Goal: Find specific page/section: Find specific page/section

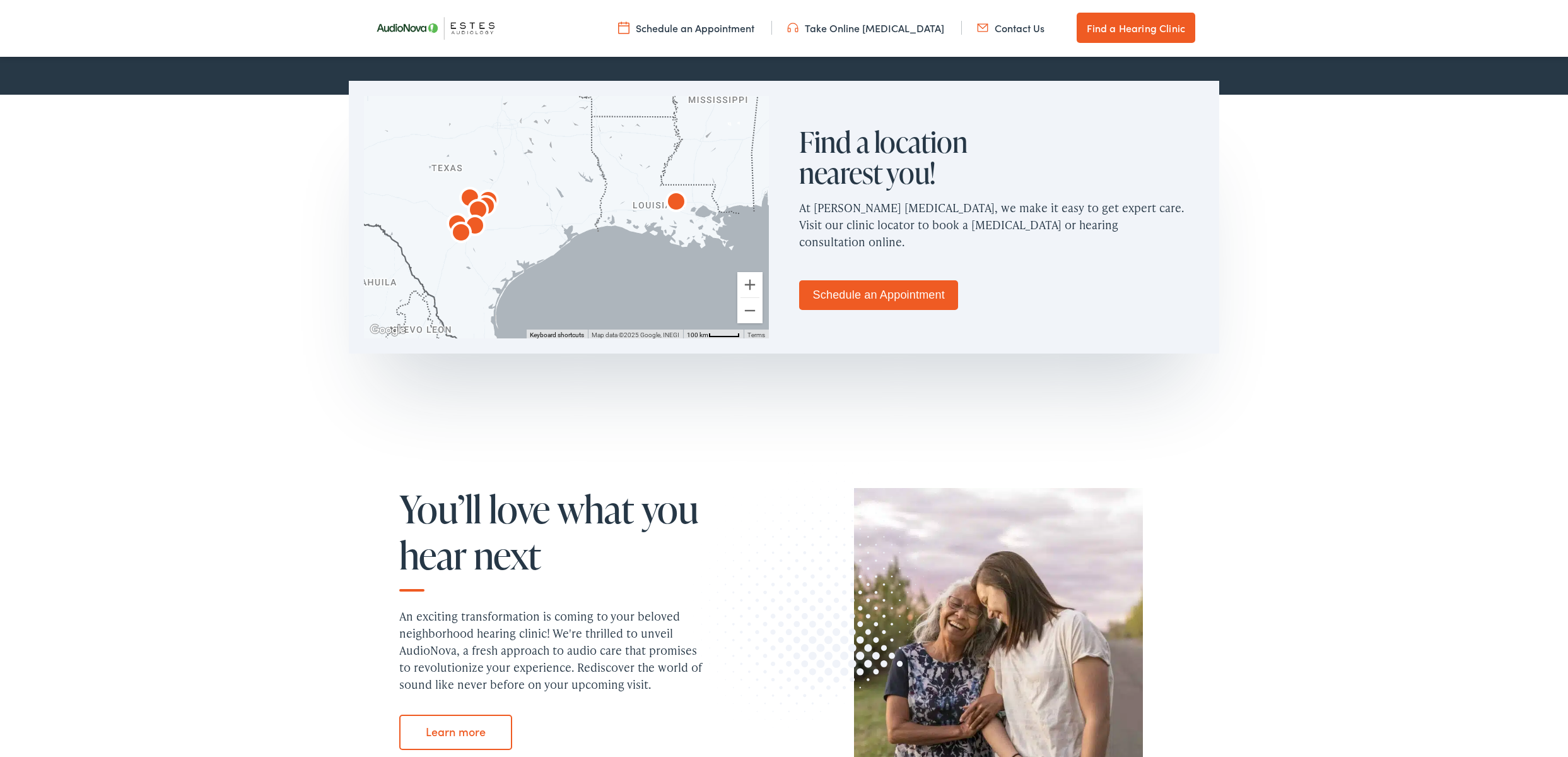
scroll to position [563, 0]
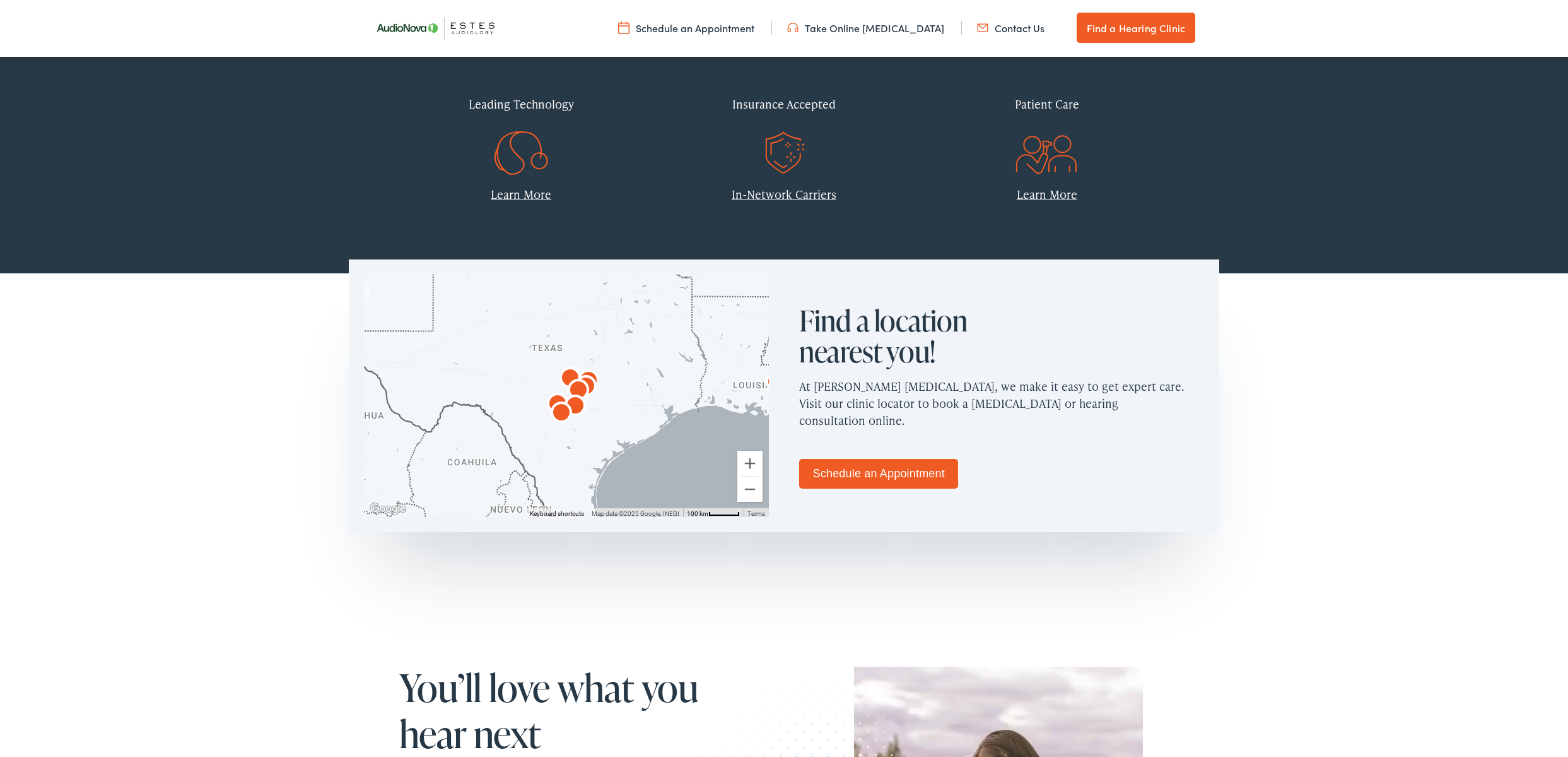
drag, startPoint x: 477, startPoint y: 405, endPoint x: 564, endPoint y: 401, distance: 87.1
click at [563, 405] on img "AudioNova" at bounding box center [562, 414] width 30 height 30
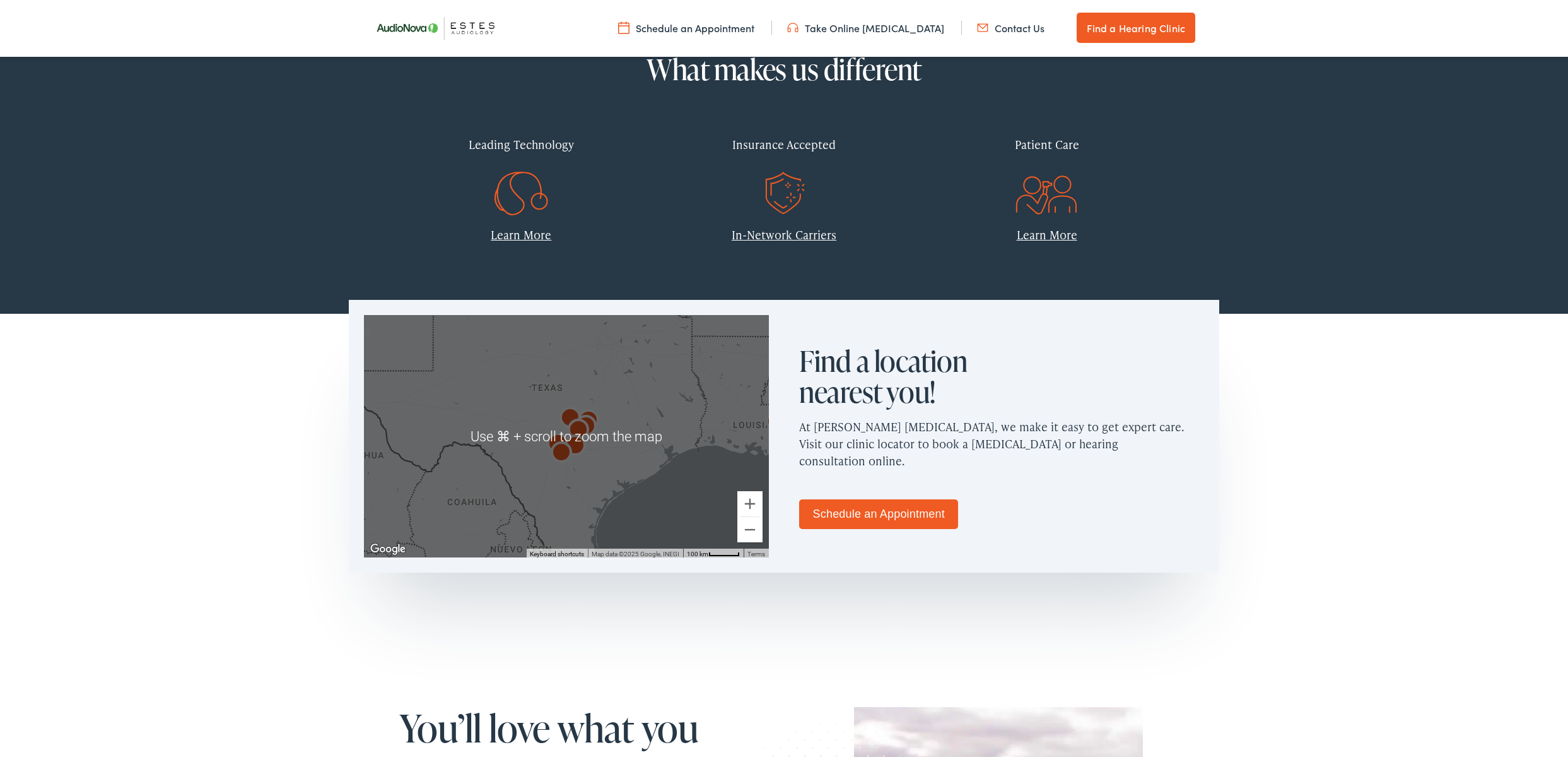
scroll to position [525, 0]
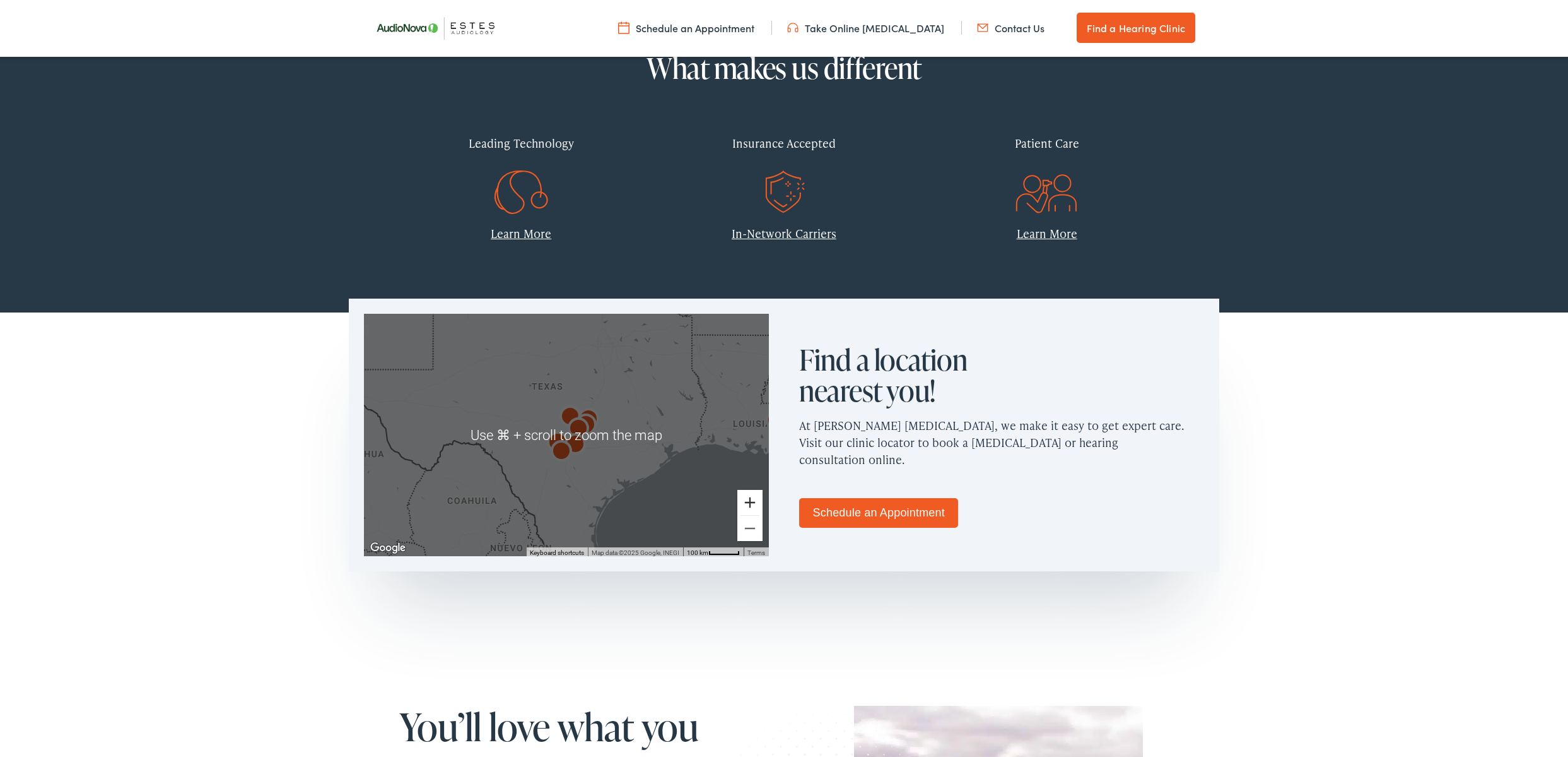
click at [753, 496] on button "Zoom in" at bounding box center [750, 502] width 25 height 25
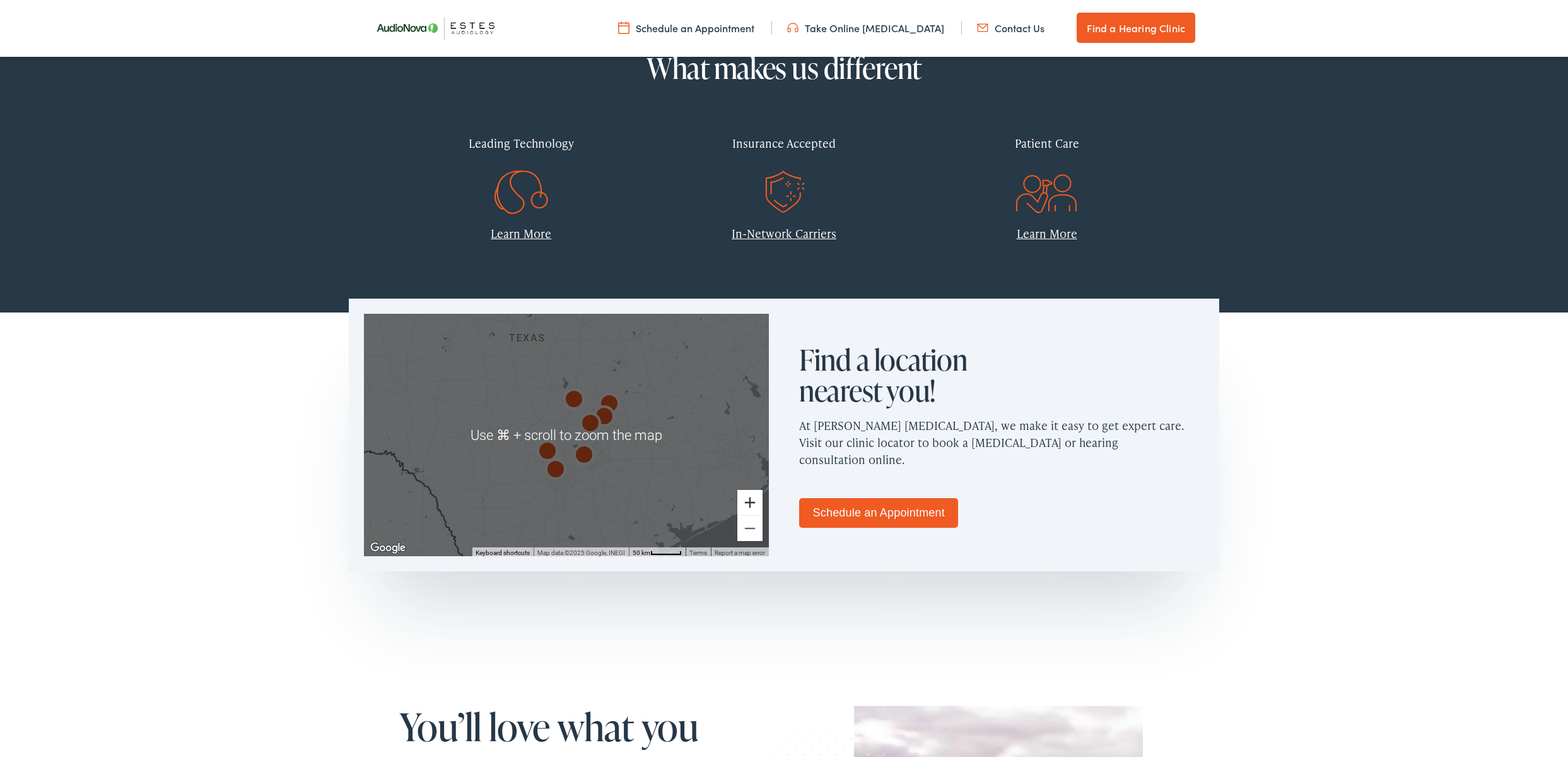
click at [748, 497] on button "Zoom in" at bounding box center [750, 502] width 25 height 25
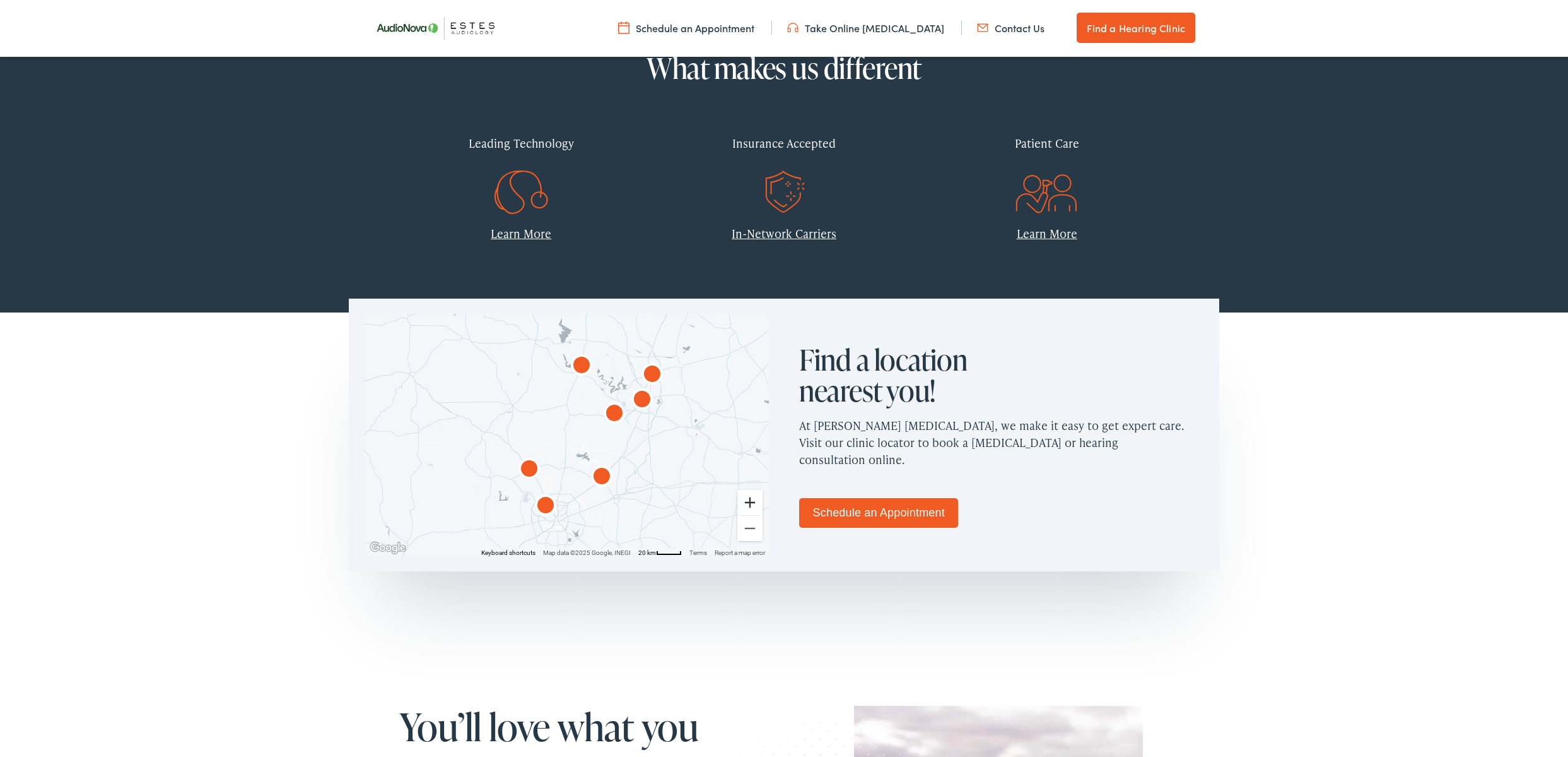
click at [749, 497] on button "Zoom in" at bounding box center [750, 502] width 25 height 25
drag, startPoint x: 609, startPoint y: 481, endPoint x: 640, endPoint y: 322, distance: 162.0
click at [641, 322] on div at bounding box center [566, 435] width 405 height 242
click at [755, 498] on button "Zoom in" at bounding box center [750, 502] width 25 height 25
click at [754, 498] on button "Zoom in" at bounding box center [750, 502] width 25 height 25
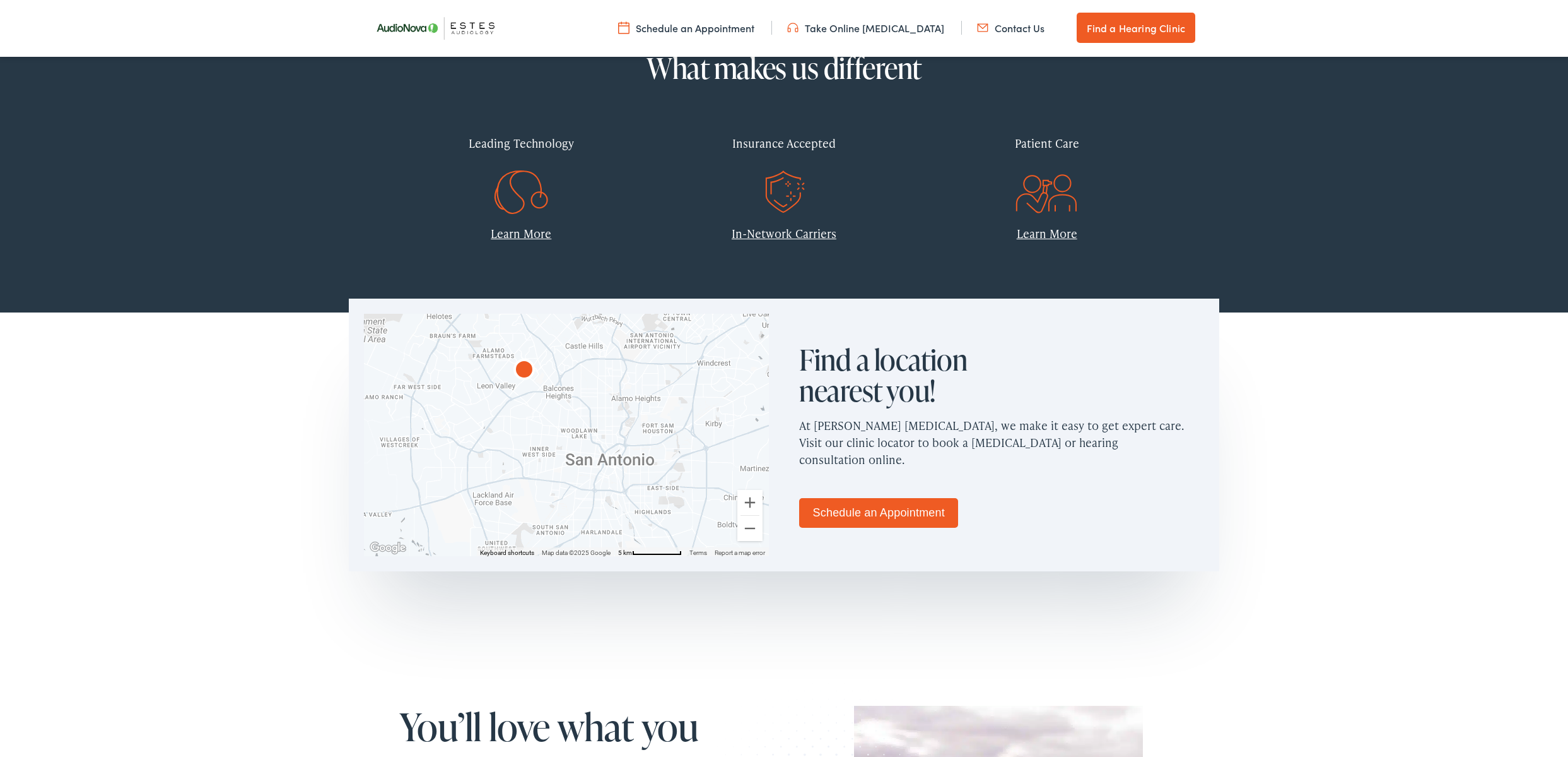
click at [528, 370] on img "AudioNova" at bounding box center [524, 371] width 30 height 30
